Goal: Task Accomplishment & Management: Manage account settings

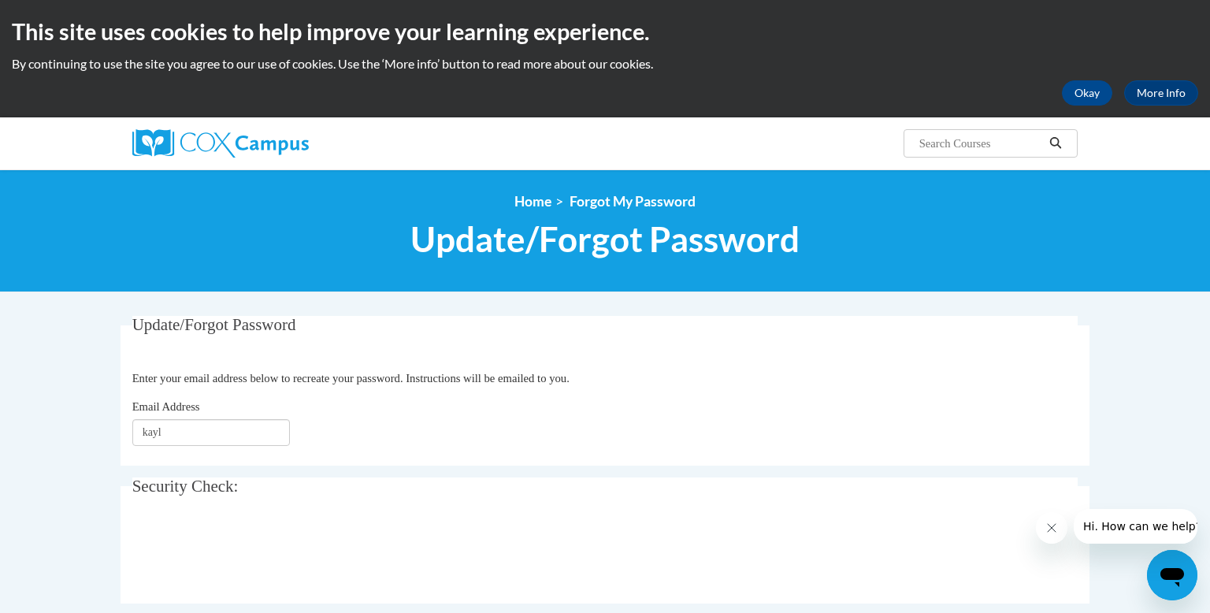
type input "kayla"
type input "Kayla.tometczak@gmail.com"
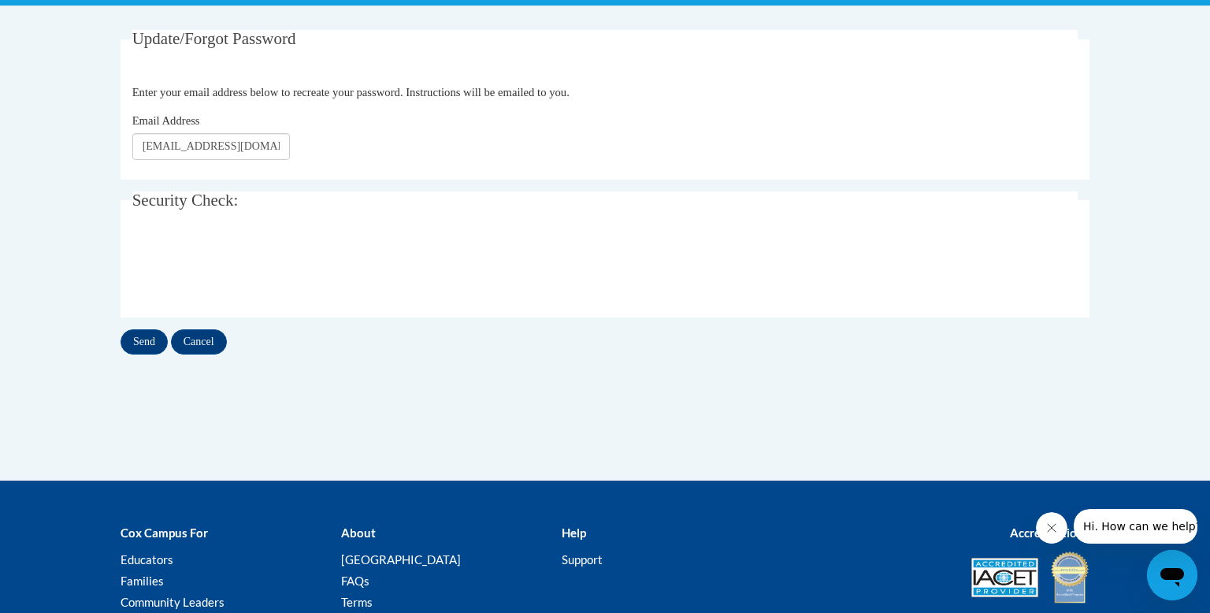
scroll to position [287, 0]
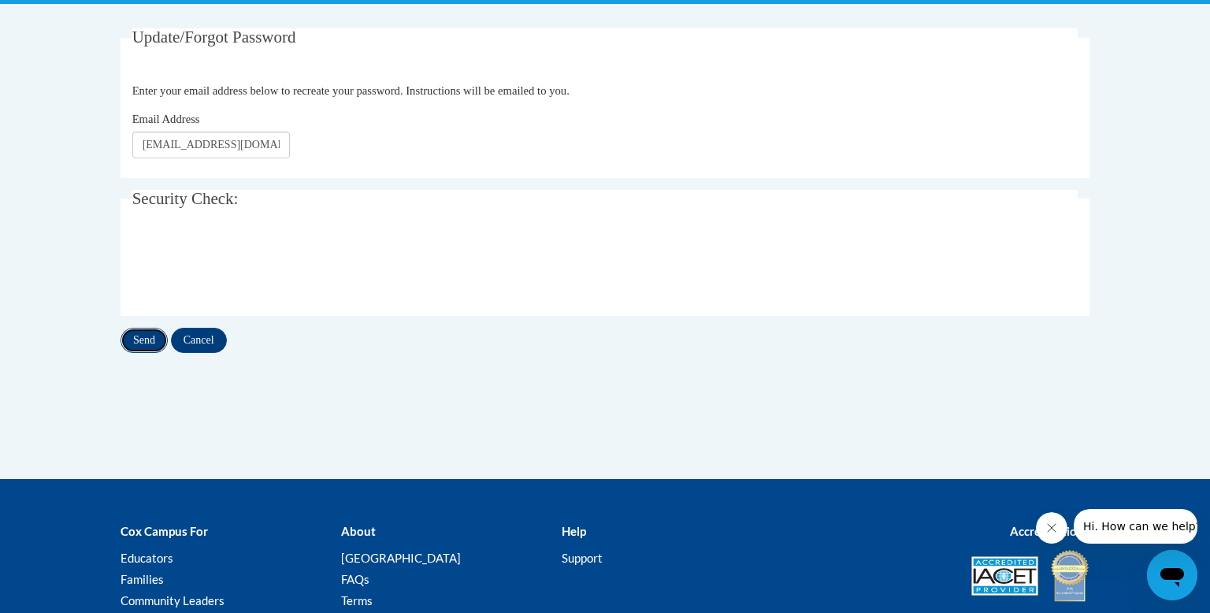
click at [135, 337] on input "Send" at bounding box center [143, 340] width 47 height 25
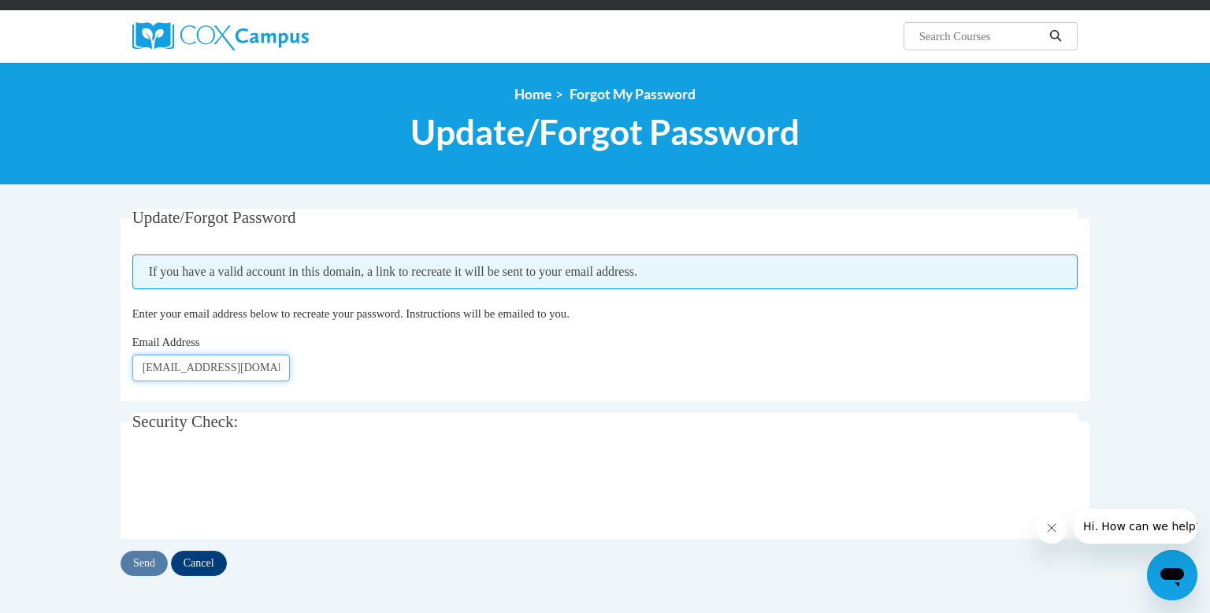
click at [257, 365] on input "Kayla.tometczak@gmail.com" at bounding box center [210, 367] width 157 height 27
type input "[EMAIL_ADDRESS][DOMAIN_NAME]"
click at [142, 568] on input "Send" at bounding box center [143, 562] width 47 height 25
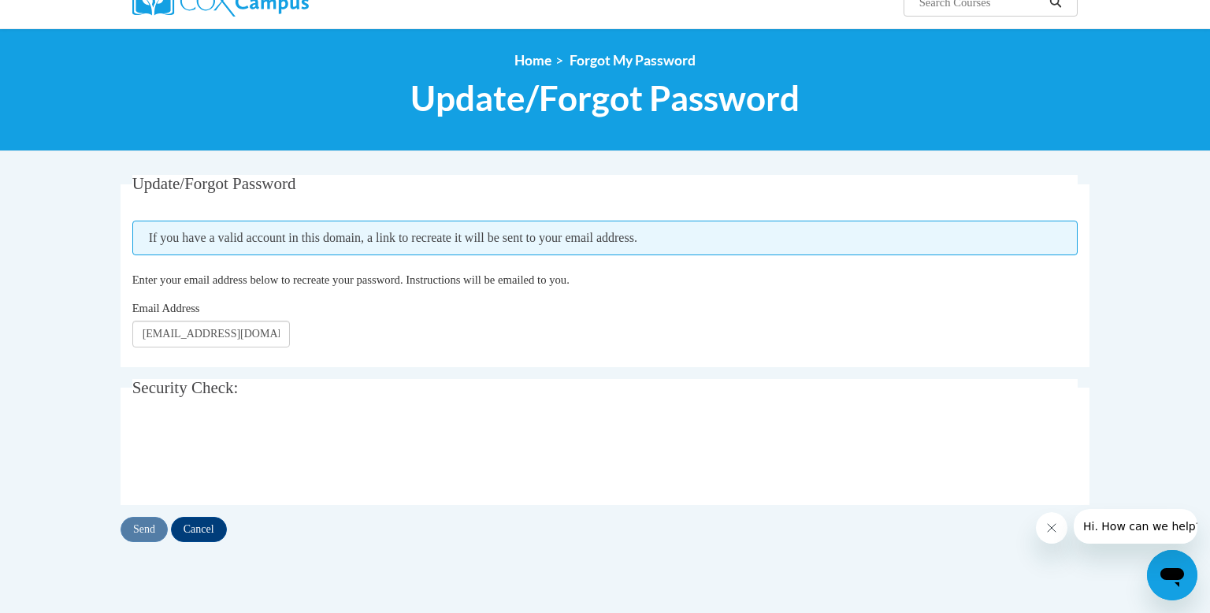
scroll to position [143, 0]
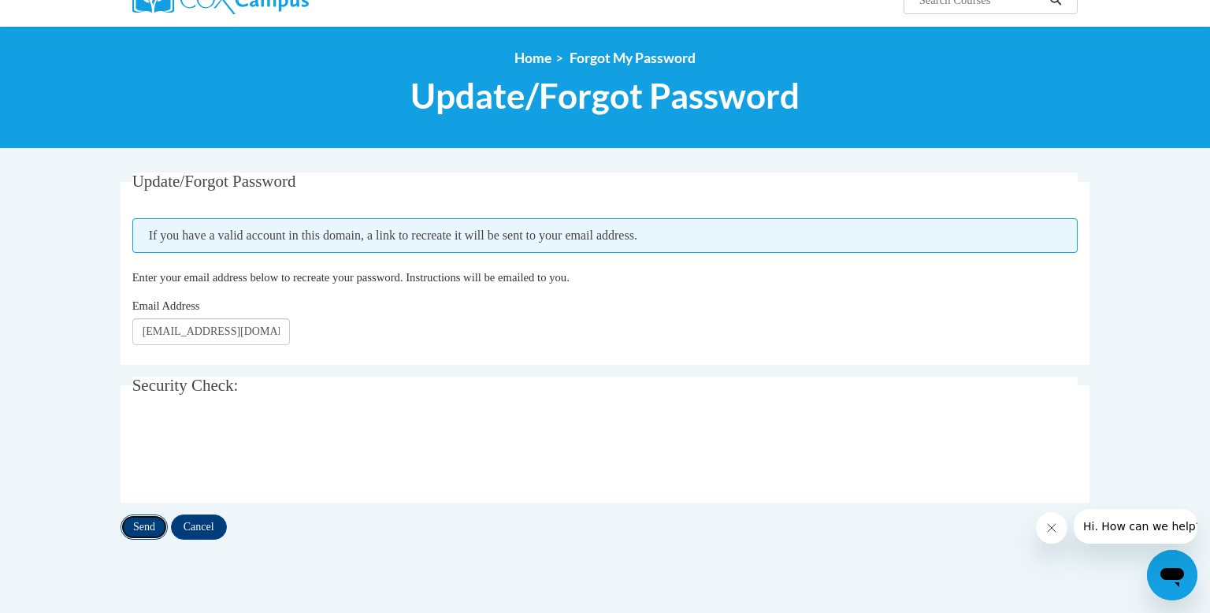
click at [146, 526] on input "Send" at bounding box center [143, 526] width 47 height 25
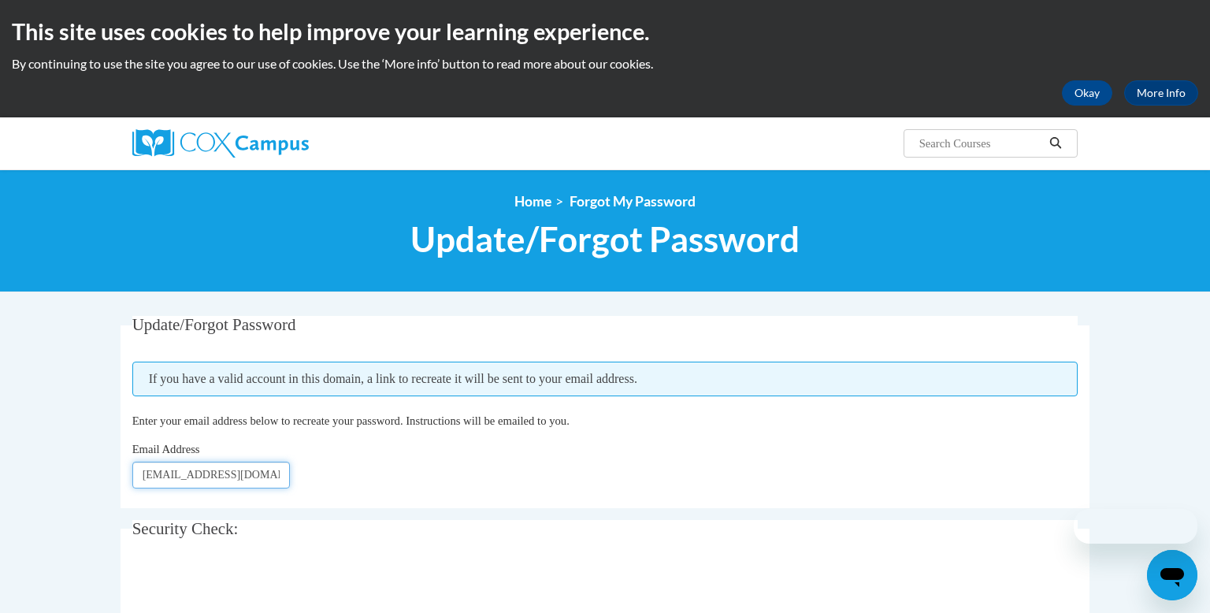
click at [277, 476] on input "Kayla.tometczak@wrps.com" at bounding box center [210, 474] width 157 height 27
type input "Kayla.tometczak@wrps.net"
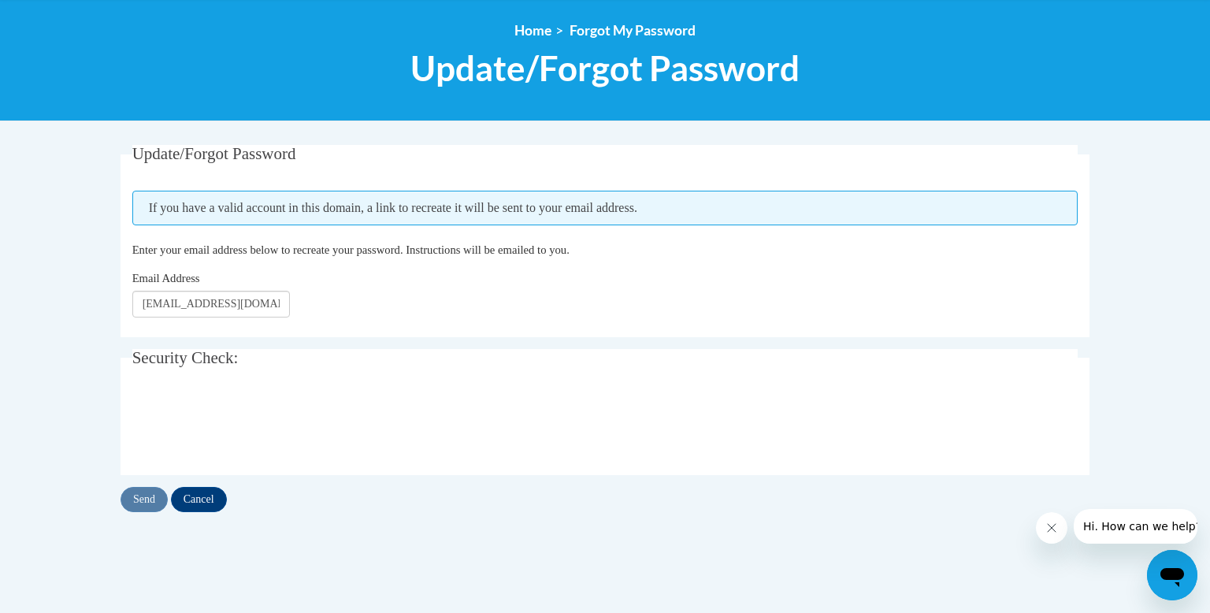
scroll to position [172, 0]
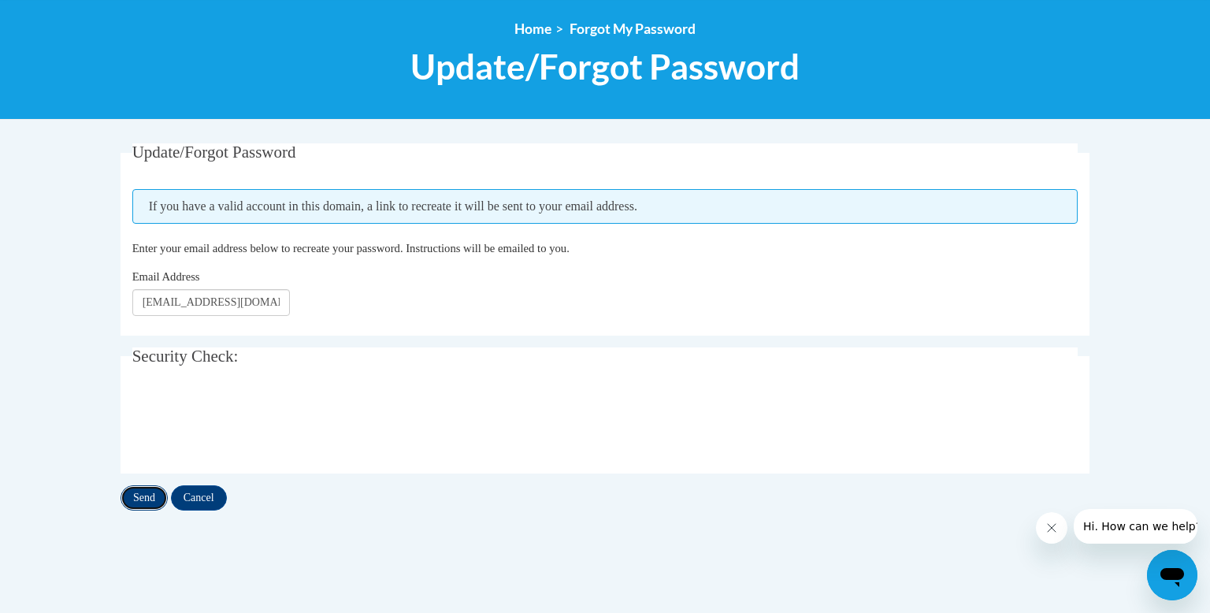
click at [148, 498] on input "Send" at bounding box center [143, 497] width 47 height 25
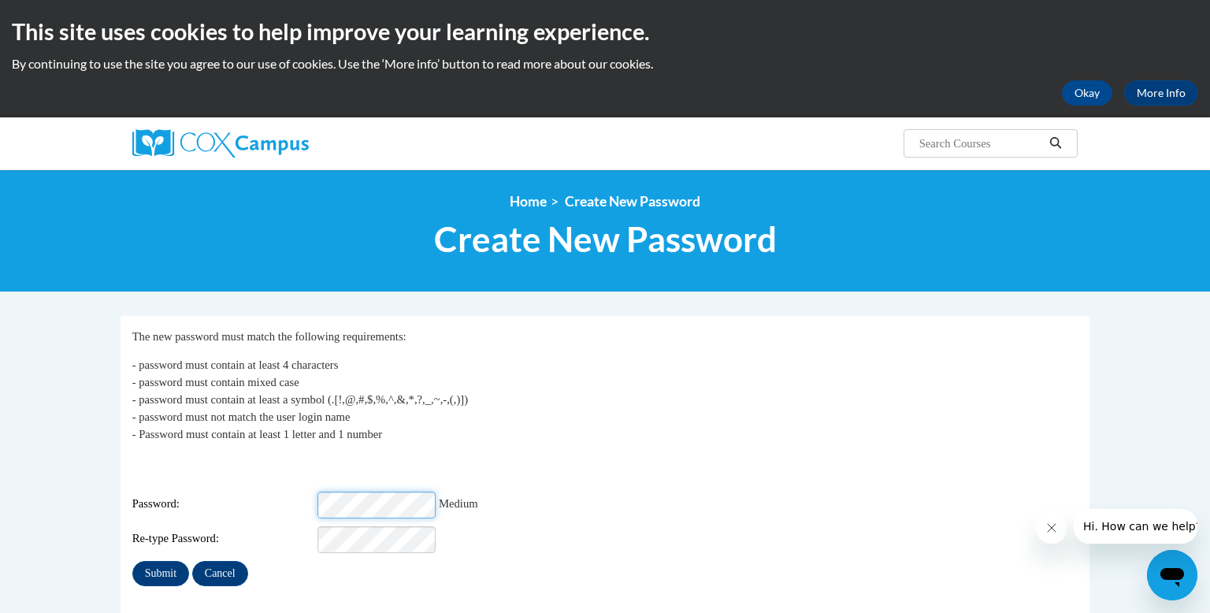
click at [132, 561] on input "Submit" at bounding box center [160, 573] width 57 height 25
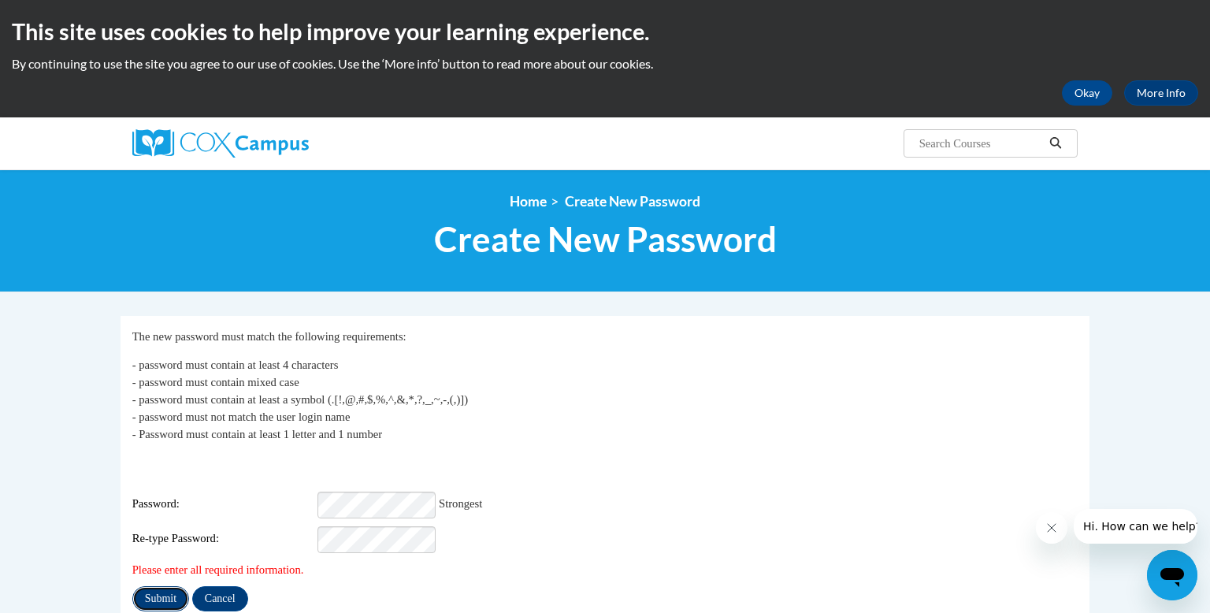
click at [164, 586] on input "Submit" at bounding box center [160, 598] width 57 height 25
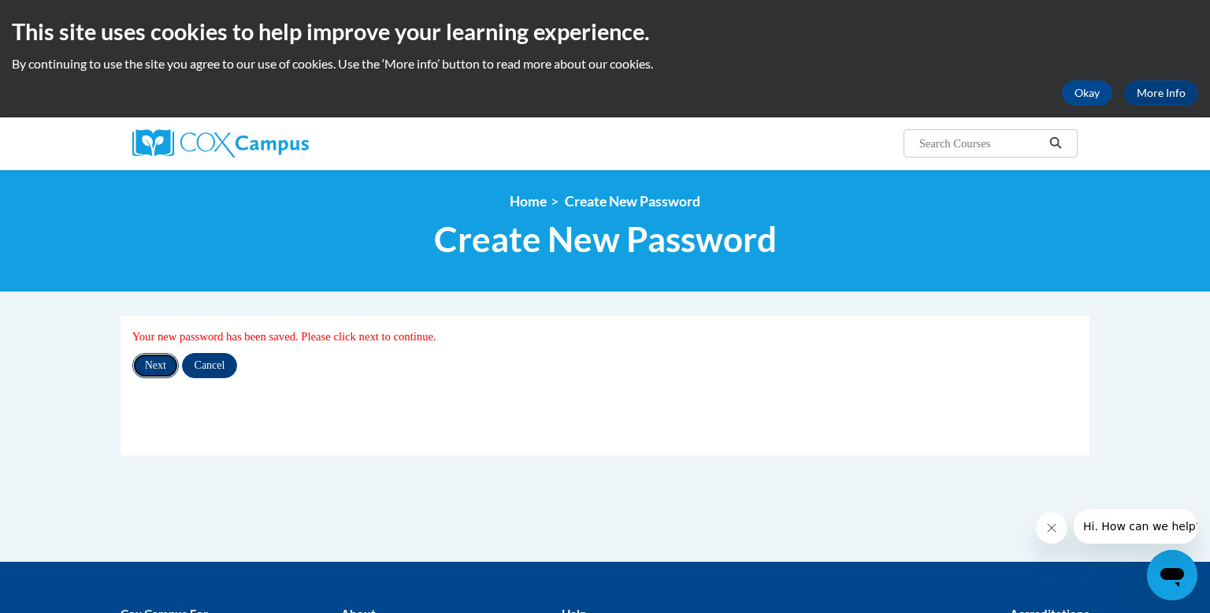
click at [152, 365] on input "Next" at bounding box center [155, 365] width 46 height 25
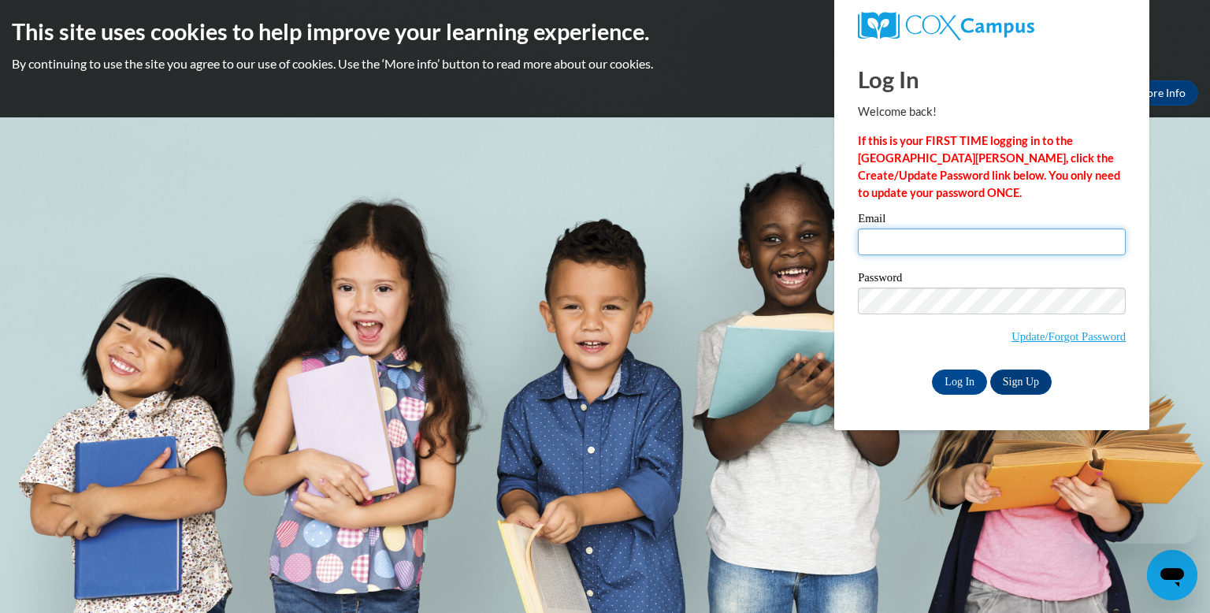
click at [912, 243] on input "Email" at bounding box center [992, 241] width 268 height 27
type input "kayla.tometczak@wrps.net"
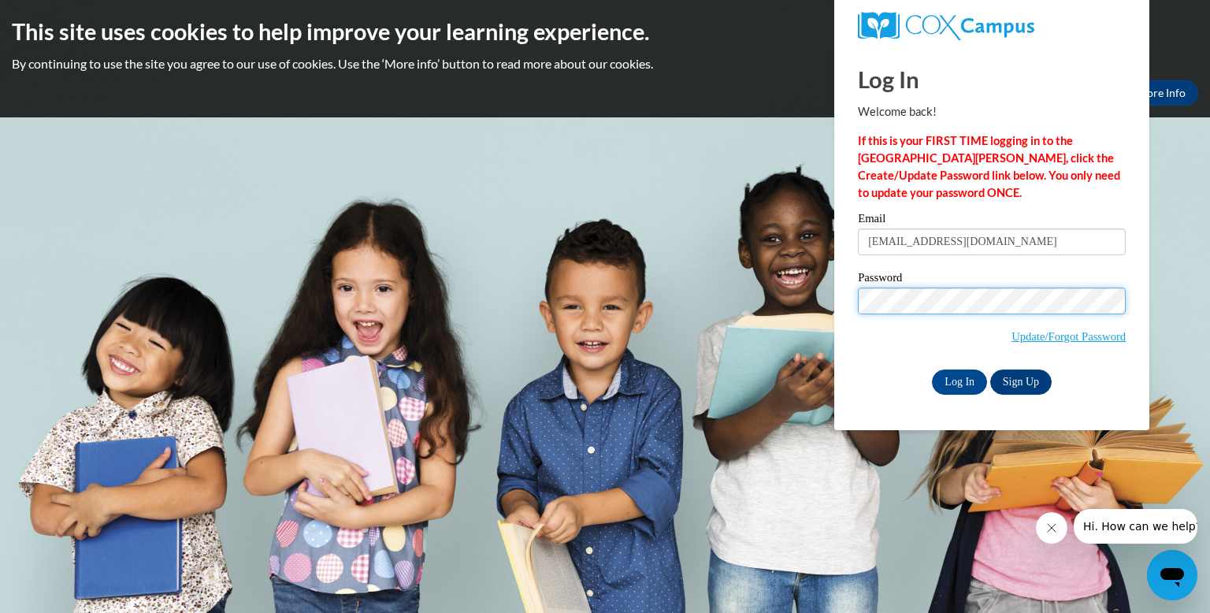
click at [932, 369] on input "Log In" at bounding box center [959, 381] width 55 height 25
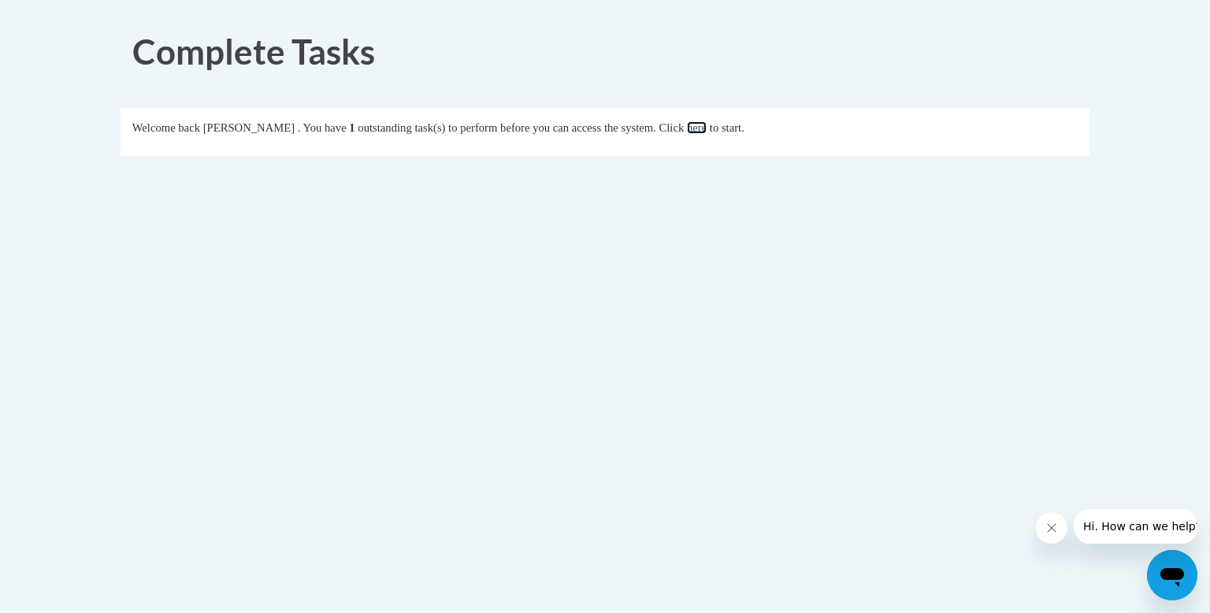
click at [706, 131] on link "here" at bounding box center [697, 127] width 20 height 13
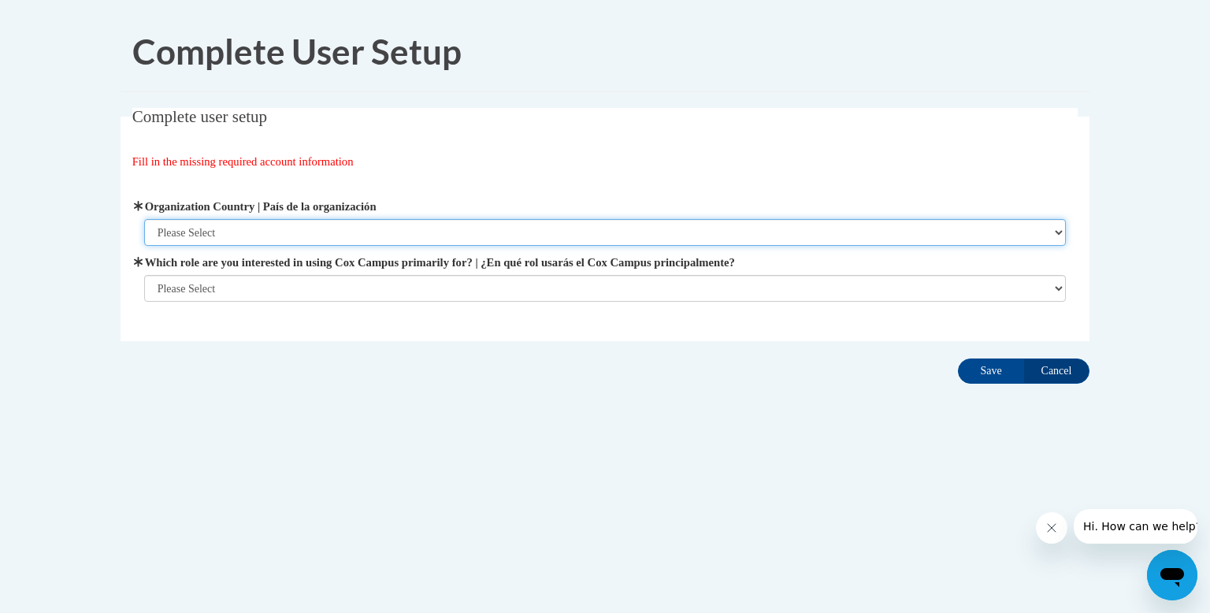
click at [277, 229] on select "Please Select [GEOGRAPHIC_DATA] | [GEOGRAPHIC_DATA] Outside of [GEOGRAPHIC_DATA…" at bounding box center [605, 232] width 922 height 27
select select "ad49bcad-a171-4b2e-b99c-48b446064914"
click at [144, 219] on select "Please Select [GEOGRAPHIC_DATA] | [GEOGRAPHIC_DATA] Outside of [GEOGRAPHIC_DATA…" at bounding box center [605, 232] width 922 height 27
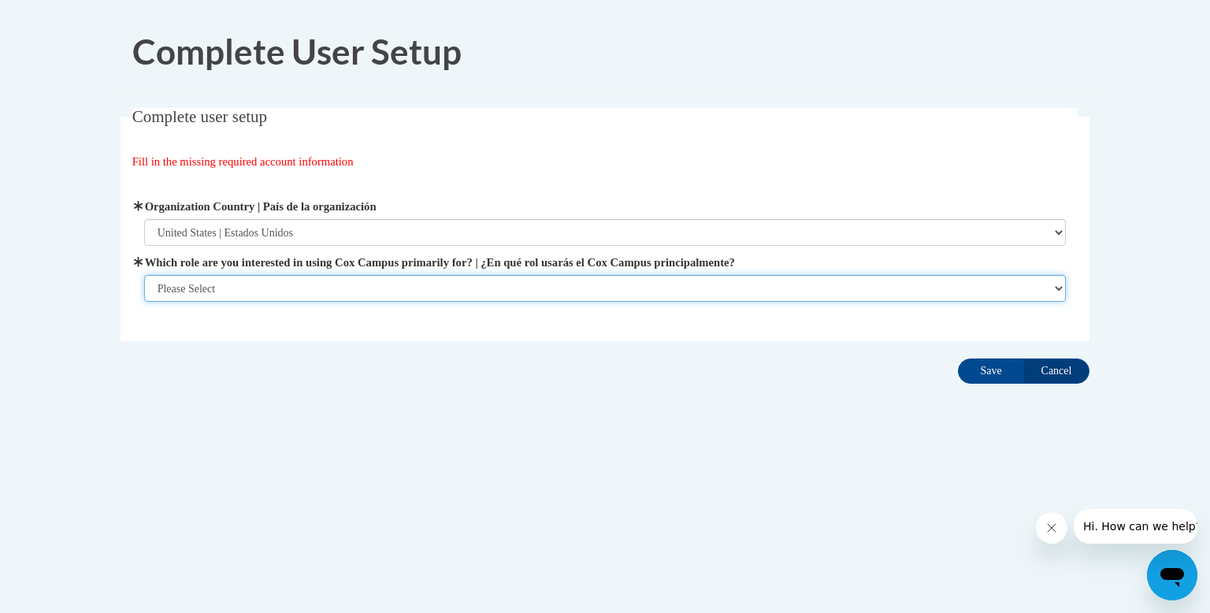
click at [311, 290] on select "Please Select College/University | Colegio/Universidad Community/Nonprofit Part…" at bounding box center [605, 288] width 922 height 27
select select "fbf2d438-af2f-41f8-98f1-81c410e29de3"
click at [144, 302] on select "Please Select College/University | Colegio/Universidad Community/Nonprofit Part…" at bounding box center [605, 288] width 922 height 27
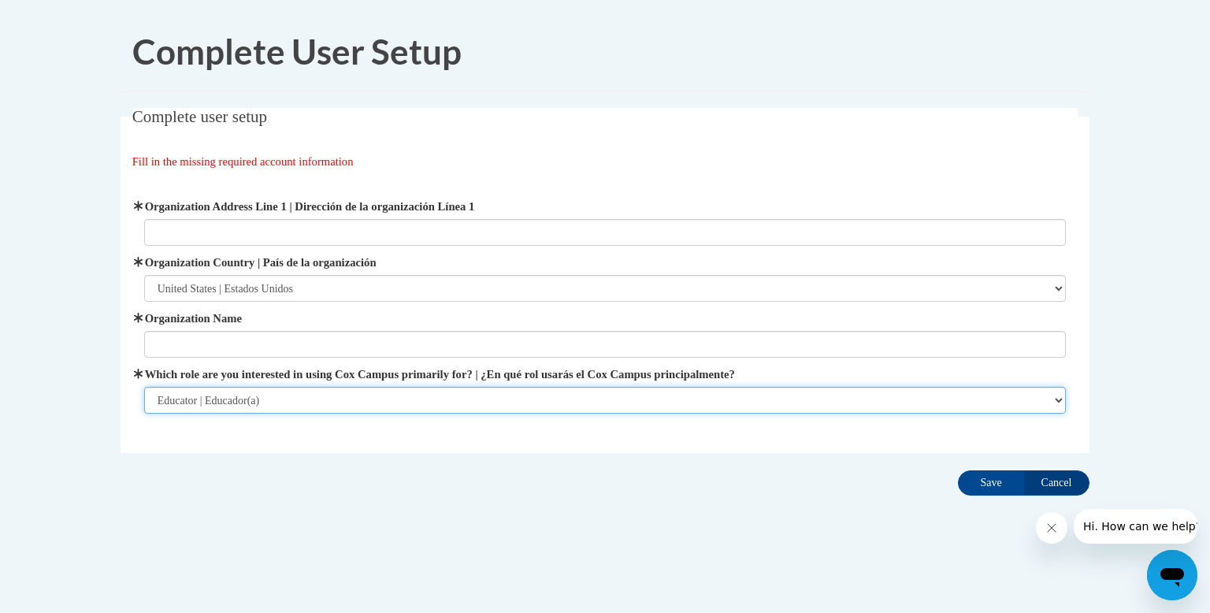
click at [358, 400] on select "Please Select College/University | Colegio/Universidad Community/Nonprofit Part…" at bounding box center [605, 400] width 922 height 27
click at [144, 387] on select "Please Select College/University | Colegio/Universidad Community/Nonprofit Part…" at bounding box center [605, 400] width 922 height 27
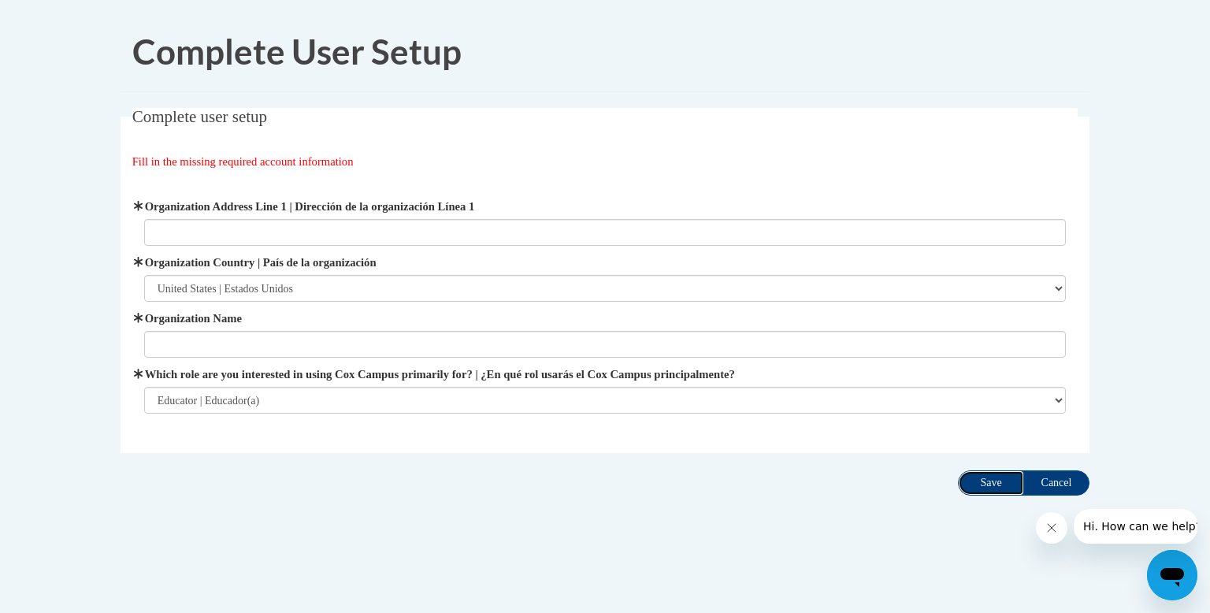
click at [973, 480] on input "Save" at bounding box center [991, 482] width 66 height 25
